Goal: Task Accomplishment & Management: Complete application form

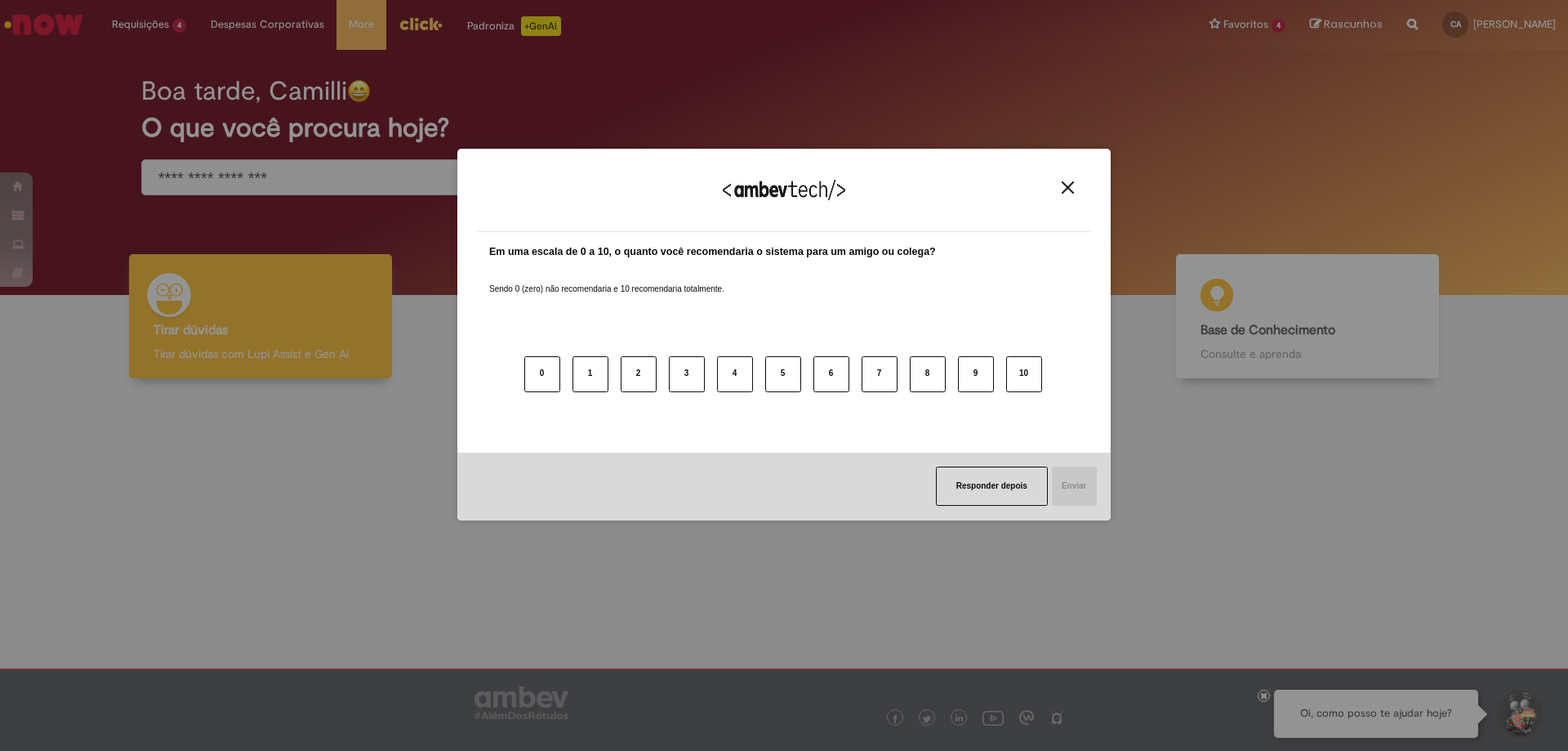
click at [1064, 188] on img "Close" at bounding box center [1068, 187] width 12 height 12
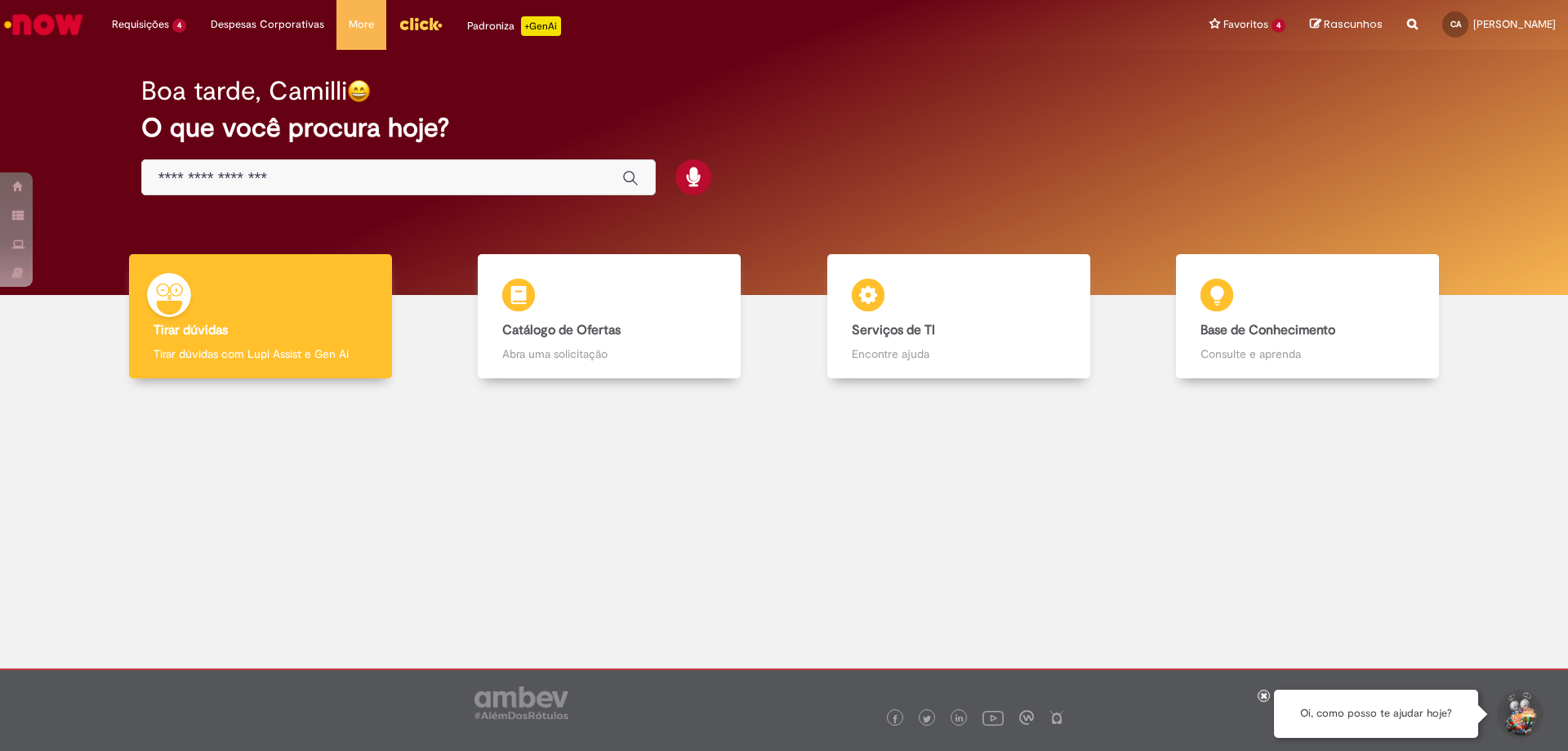
click at [380, 164] on div "Global" at bounding box center [399, 177] width 515 height 36
click at [324, 190] on div "Global" at bounding box center [399, 177] width 515 height 36
click at [308, 174] on input "Basta digitar aqui" at bounding box center [382, 178] width 448 height 19
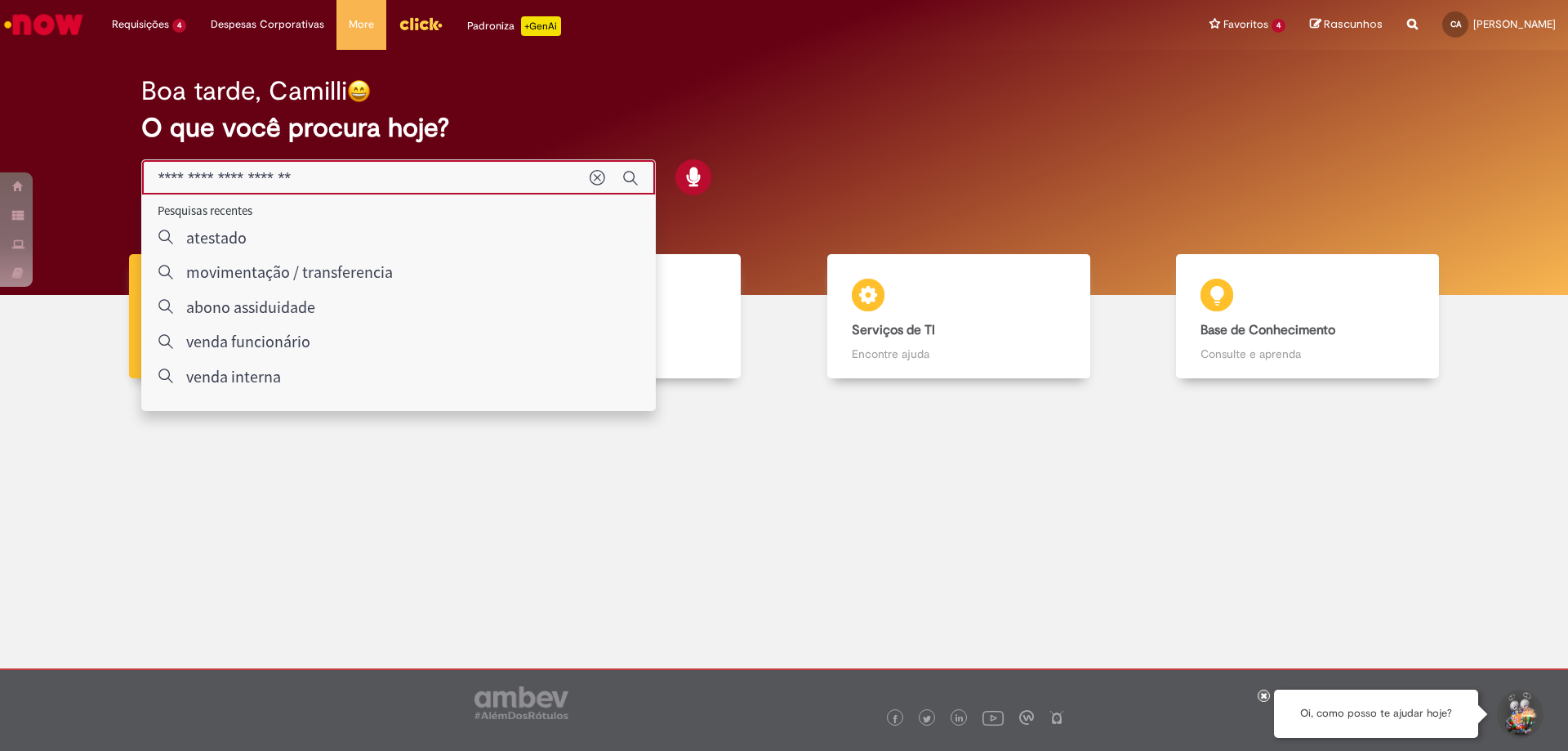
type input "**********"
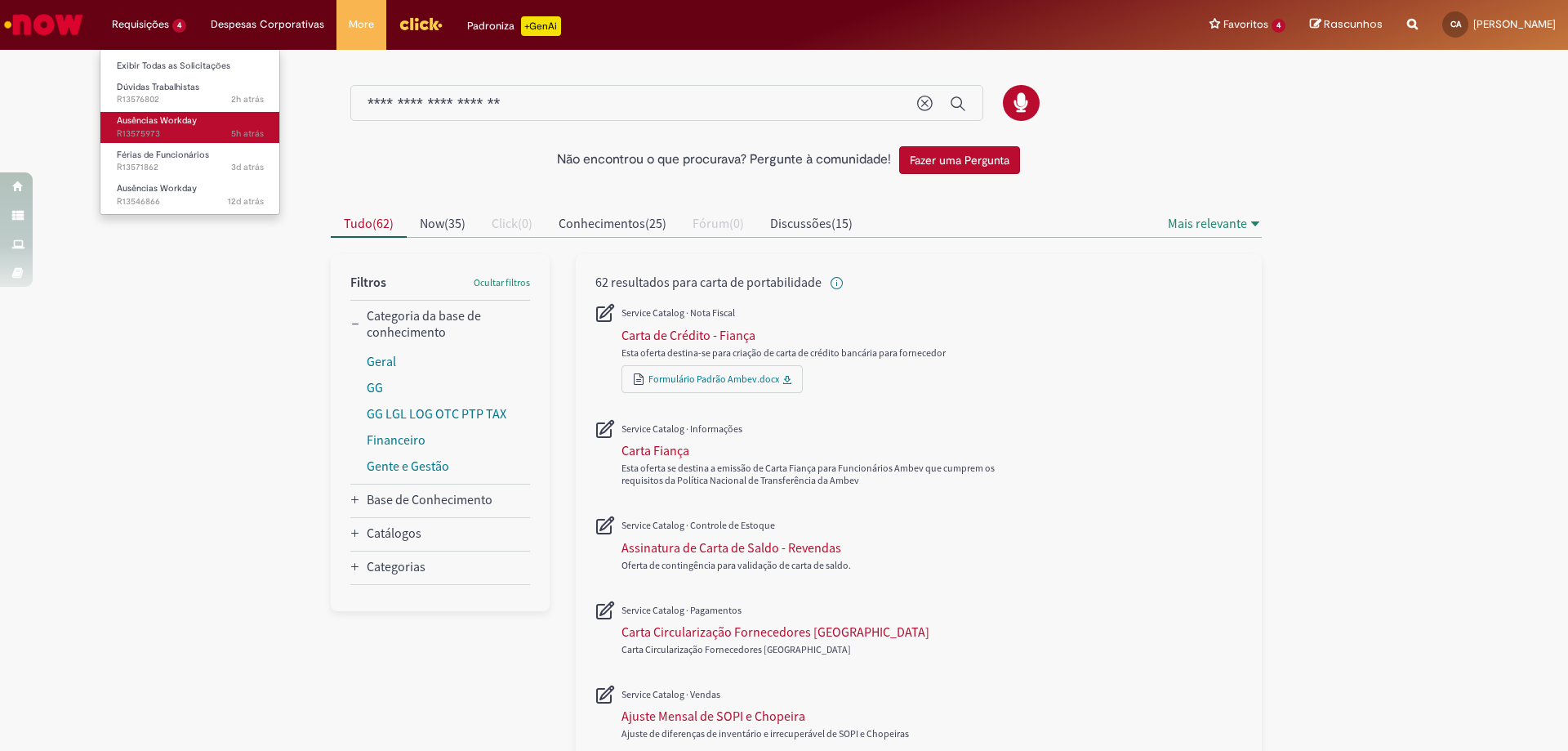
click at [167, 115] on span "Ausências Workday" at bounding box center [157, 120] width 80 height 12
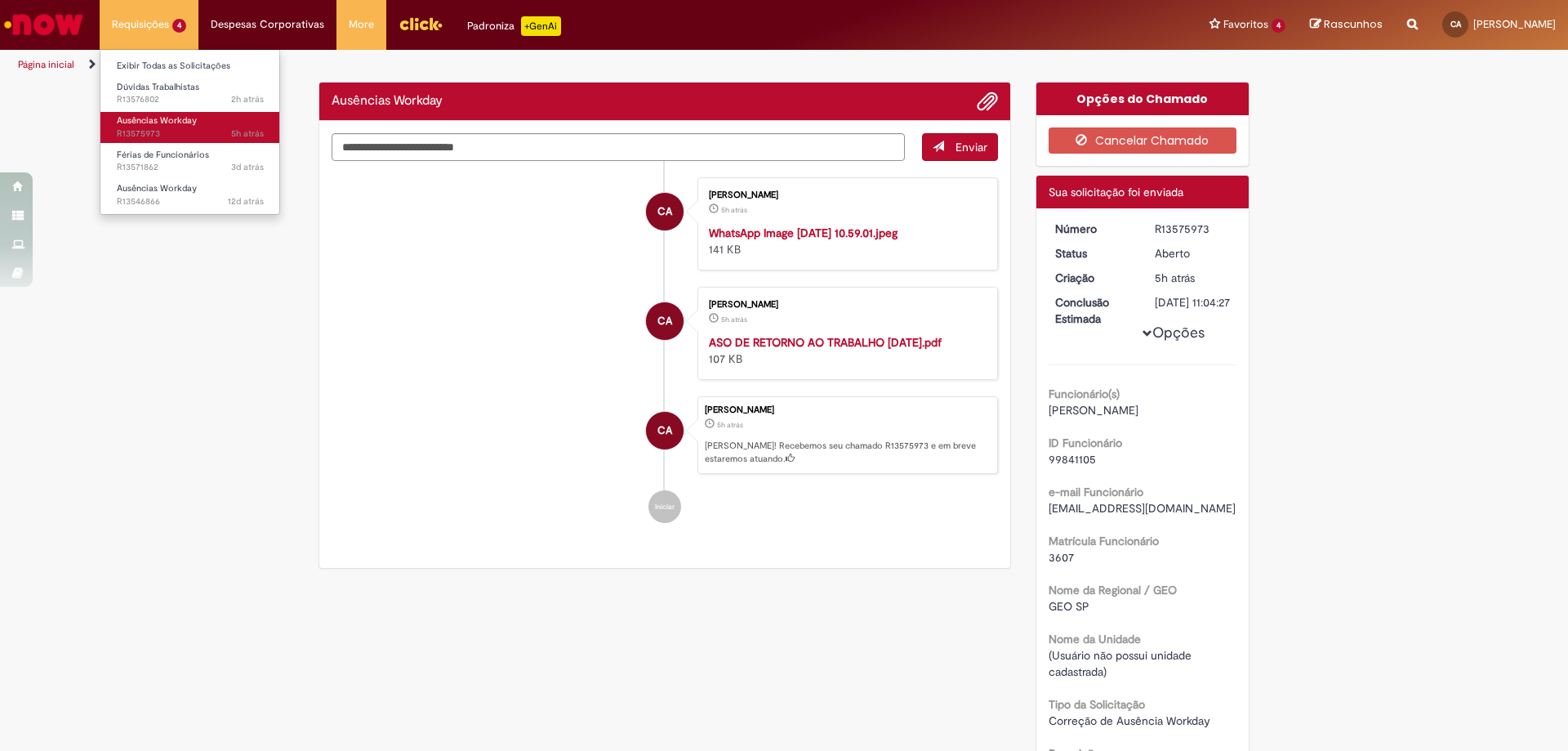
click at [167, 124] on span "Ausências Workday" at bounding box center [157, 120] width 80 height 12
